Goal: Task Accomplishment & Management: Complete application form

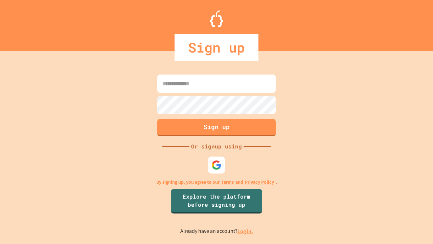
click at [246, 231] on link "Log in." at bounding box center [245, 230] width 16 height 7
